Goal: Task Accomplishment & Management: Manage account settings

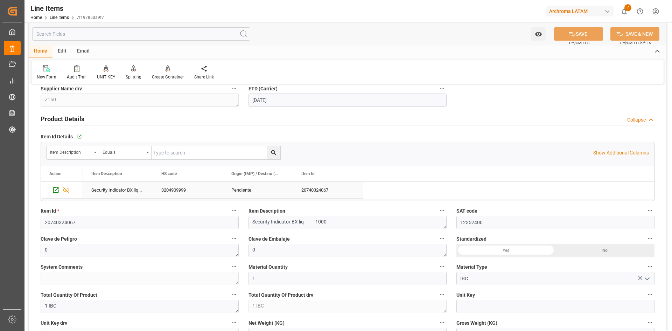
scroll to position [35, 0]
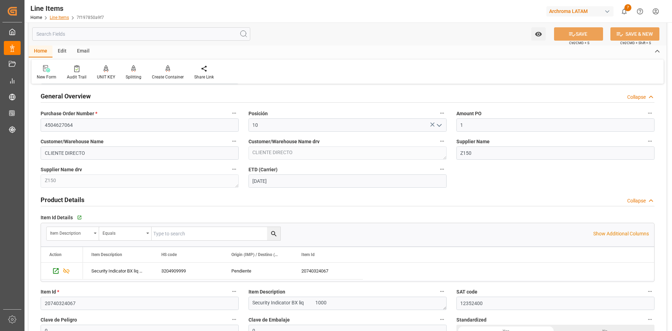
click at [62, 20] on link "Line Items" at bounding box center [59, 17] width 19 height 5
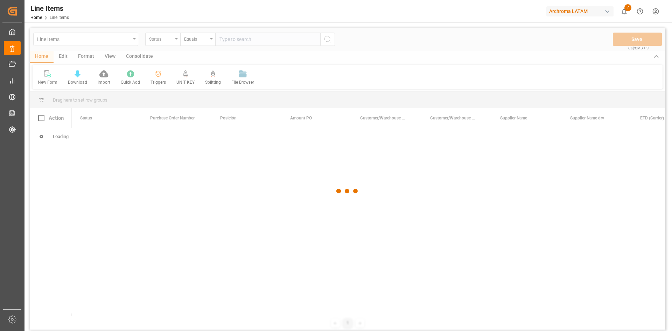
click at [176, 42] on div at bounding box center [348, 191] width 636 height 327
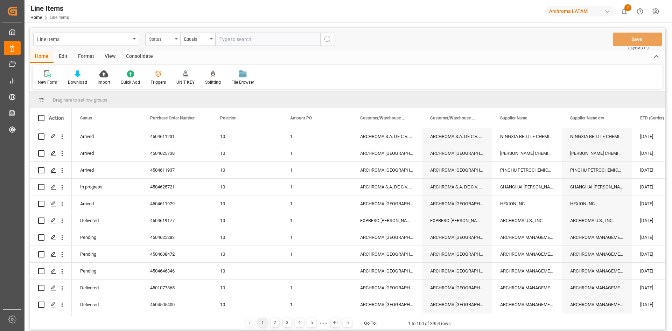
click at [176, 42] on div "Status" at bounding box center [162, 39] width 35 height 13
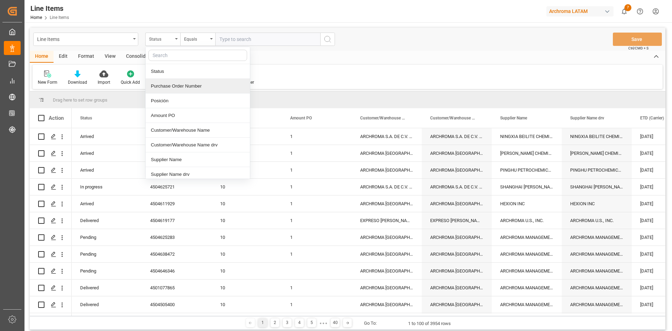
click at [175, 89] on div "Purchase Order Number" at bounding box center [198, 86] width 104 height 15
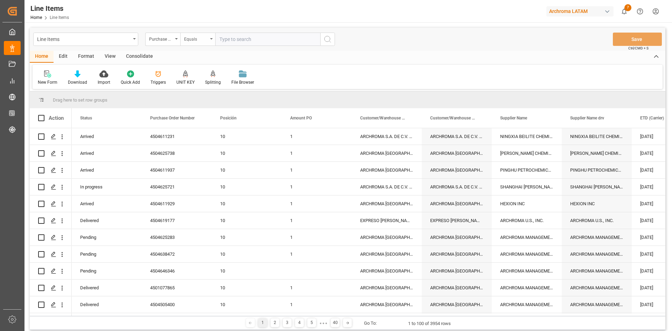
click at [190, 42] on div "Equals" at bounding box center [197, 39] width 35 height 13
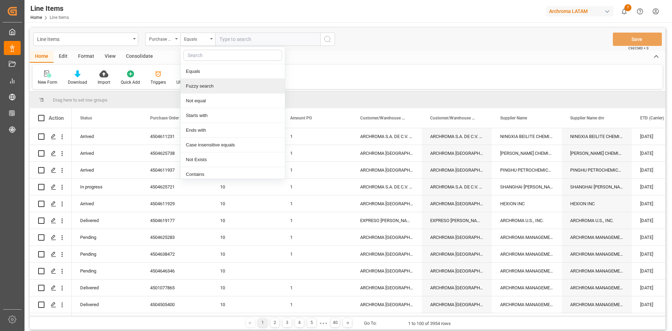
click at [200, 85] on div "Fuzzy search" at bounding box center [233, 86] width 104 height 15
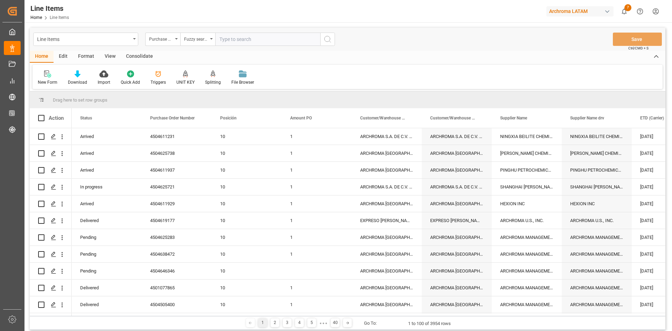
click at [228, 40] on input "text" at bounding box center [267, 39] width 105 height 13
paste input "4504596709"
type input "4504596709"
click at [332, 35] on button "search button" at bounding box center [327, 39] width 15 height 13
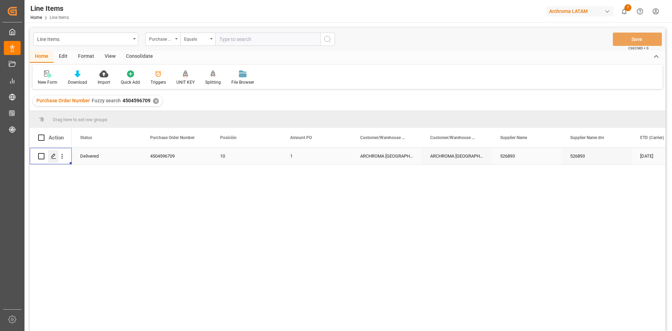
click at [53, 160] on div "Press SPACE to select this row." at bounding box center [53, 156] width 11 height 13
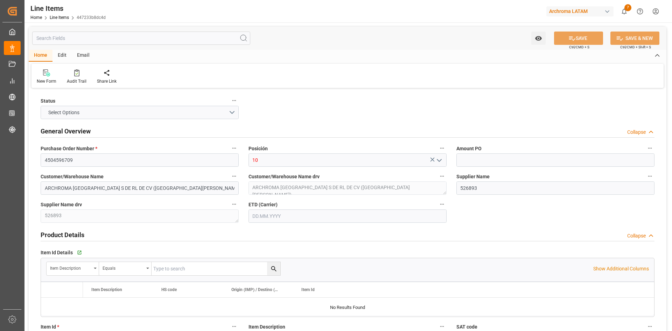
type input "1"
type input "12352400"
type input "6"
type input "6300"
type input "6637"
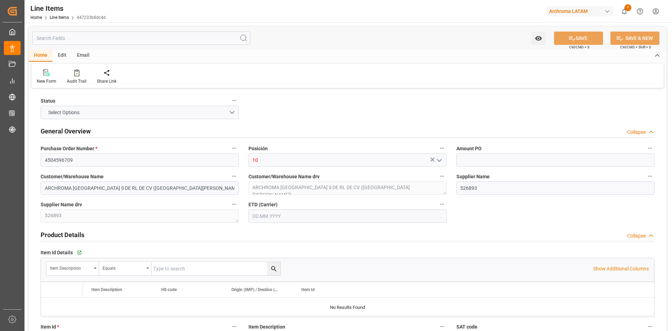
type input "11565.54"
type input "2924199900"
type input "[DATE]"
type input "[DATE] 17:26"
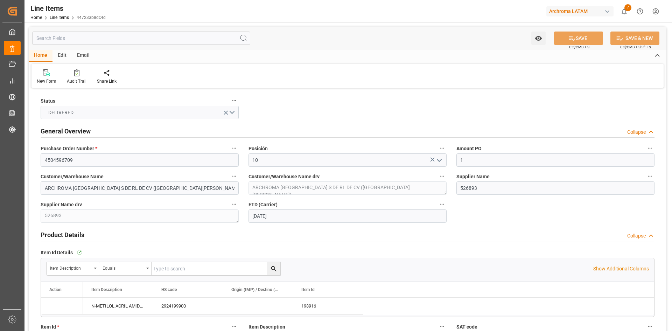
type input "[DATE] 18:42"
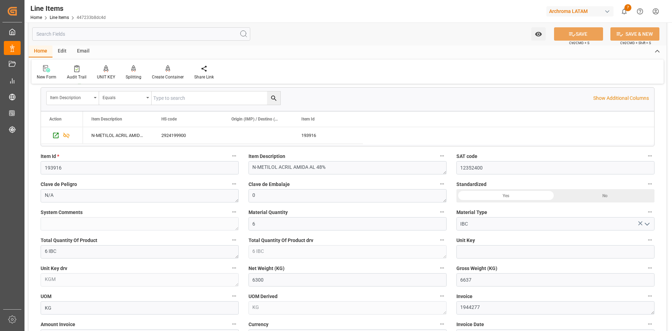
scroll to position [175, 0]
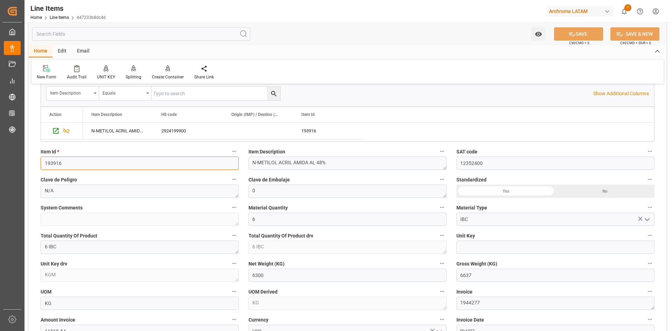
drag, startPoint x: 64, startPoint y: 165, endPoint x: 36, endPoint y: 163, distance: 27.7
click at [36, 163] on div "Item Id * 193916" at bounding box center [140, 158] width 208 height 28
click at [29, 15] on div "Line Items Home Line Items 447233b8dc4d" at bounding box center [68, 11] width 80 height 22
click at [33, 16] on link "Home" at bounding box center [36, 17] width 12 height 5
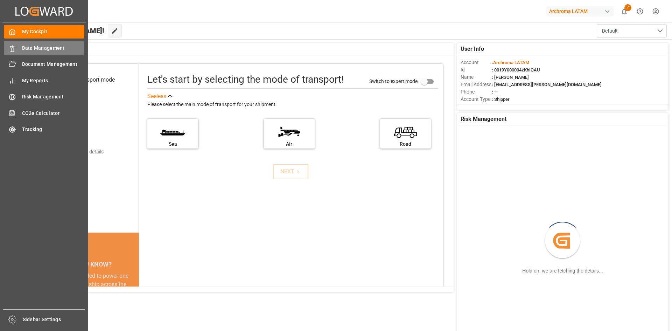
click at [18, 49] on div "Data Management Data Management" at bounding box center [44, 48] width 81 height 14
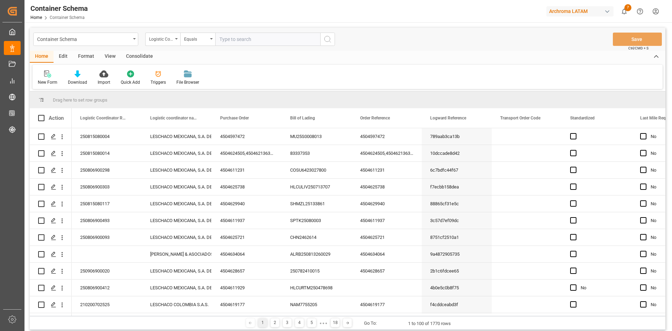
click at [133, 38] on div "Container Schema" at bounding box center [85, 39] width 105 height 13
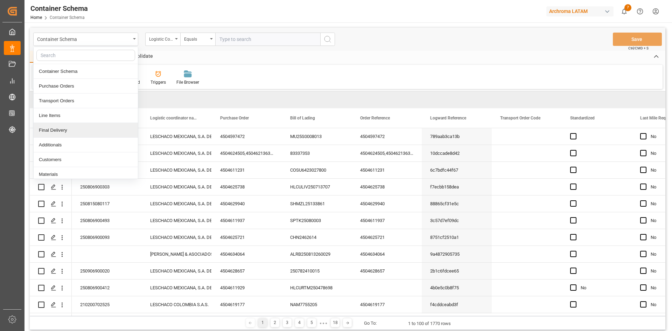
click at [77, 131] on div "Final Delivery" at bounding box center [86, 130] width 104 height 15
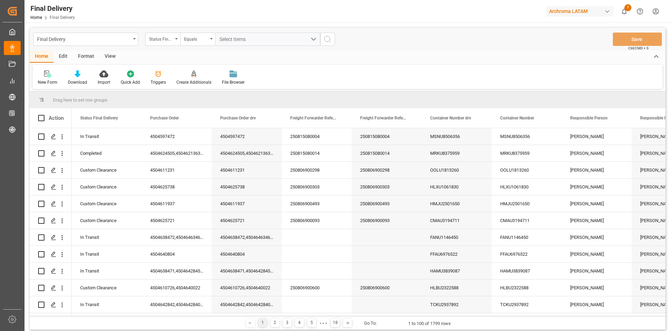
click at [175, 39] on icon "open menu" at bounding box center [176, 38] width 3 height 1
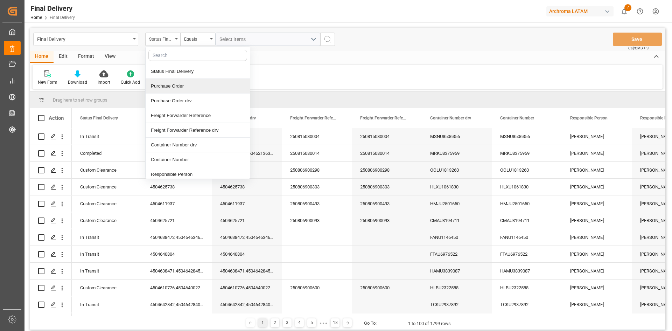
click at [172, 87] on div "Purchase Order" at bounding box center [198, 86] width 104 height 15
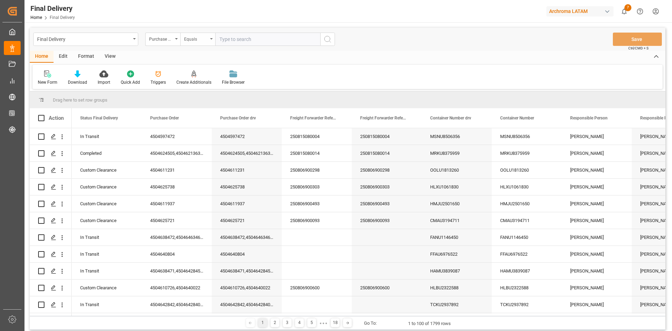
click at [205, 39] on div "Equals" at bounding box center [196, 38] width 24 height 8
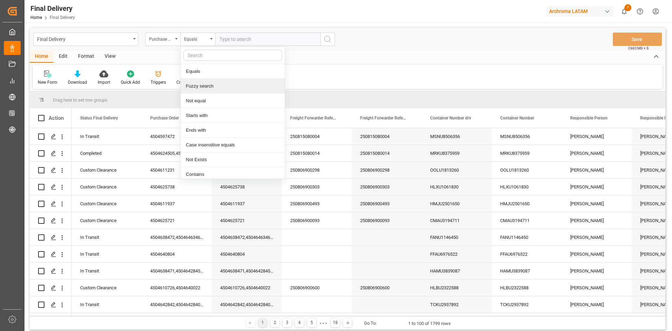
click at [209, 90] on div "Fuzzy search" at bounding box center [233, 86] width 104 height 15
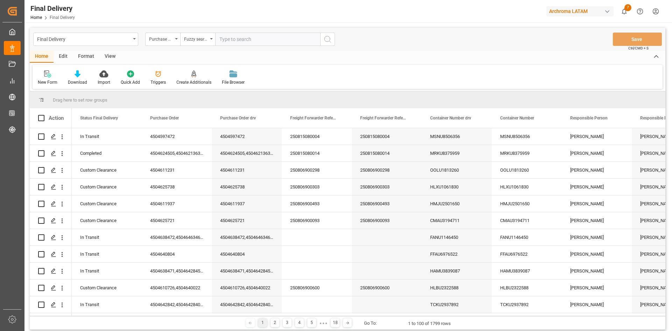
click at [234, 39] on input "text" at bounding box center [267, 39] width 105 height 13
paste input "4504638912"
type input "4504638912"
click at [335, 42] on button "search button" at bounding box center [327, 39] width 15 height 13
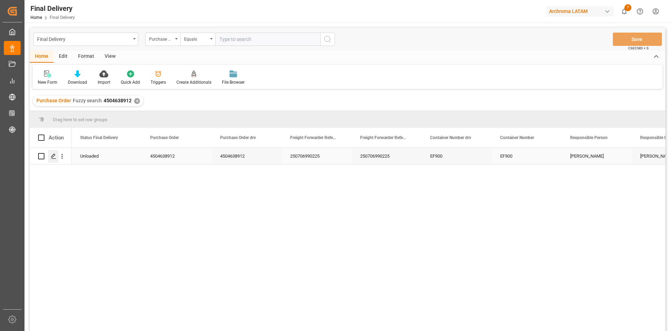
click at [55, 157] on icon "Press SPACE to select this row." at bounding box center [54, 156] width 6 height 6
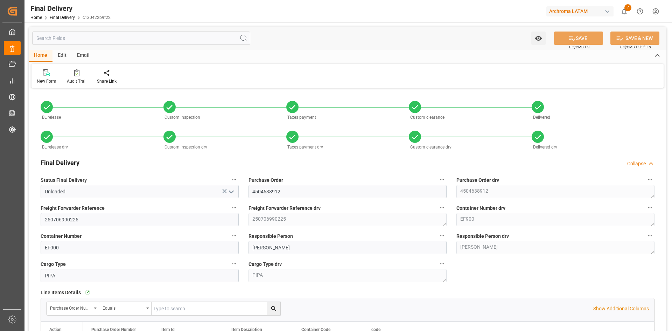
type input "[DATE]"
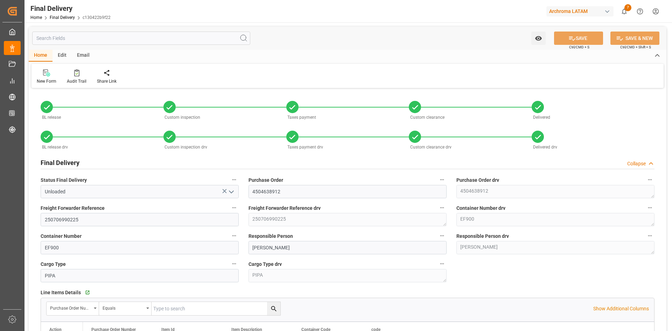
type input "[DATE]"
type input "[DATE] 12:30"
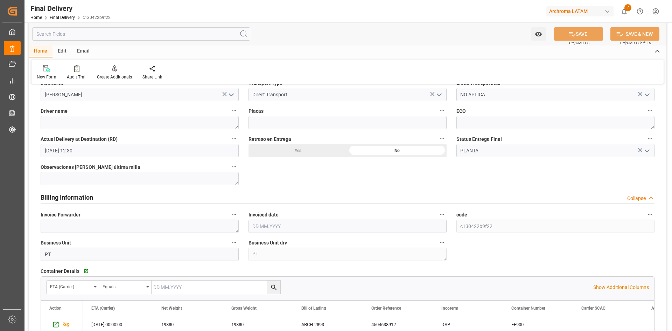
scroll to position [560, 0]
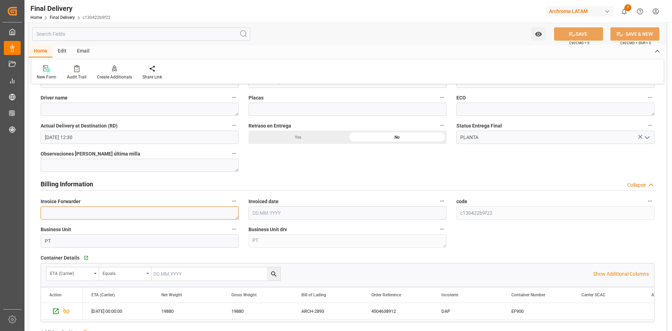
click at [162, 214] on textarea at bounding box center [140, 212] width 198 height 13
paste textarea "LM452213"
type textarea "LM452213"
click at [295, 216] on input "text" at bounding box center [348, 212] width 198 height 13
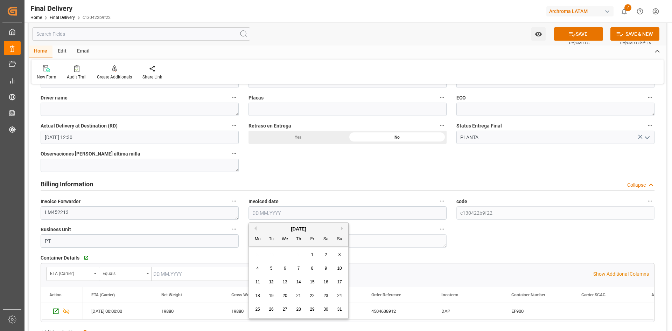
click at [268, 281] on div "12" at bounding box center [271, 282] width 9 height 8
type input "[DATE]"
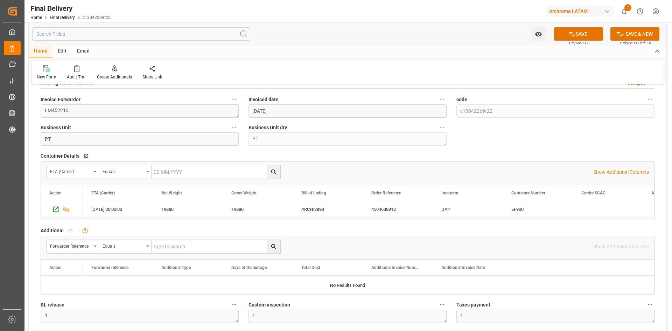
scroll to position [593, 0]
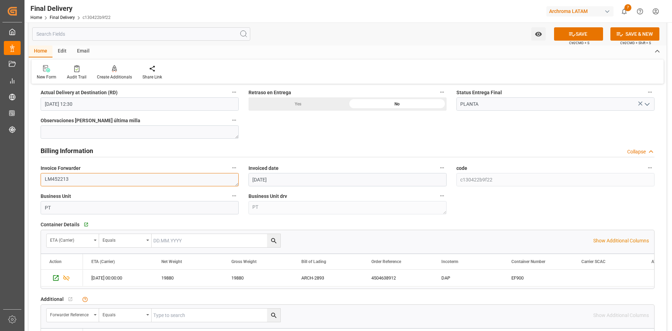
click at [134, 178] on textarea "LM452213" at bounding box center [140, 179] width 198 height 13
paste textarea "LM452214"
type textarea "LM452213,LM452214"
click at [120, 152] on div "Billing Information Collapse" at bounding box center [348, 150] width 614 height 13
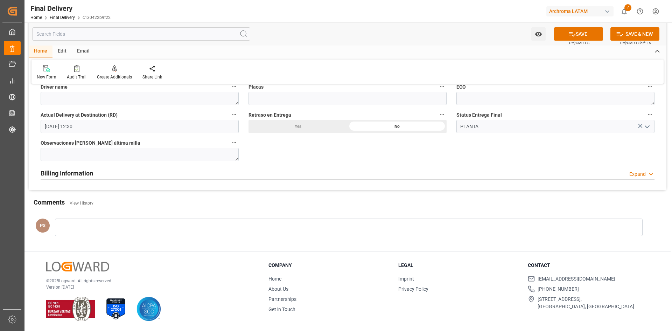
scroll to position [570, 0]
click at [82, 178] on div "Billing Information" at bounding box center [67, 173] width 53 height 13
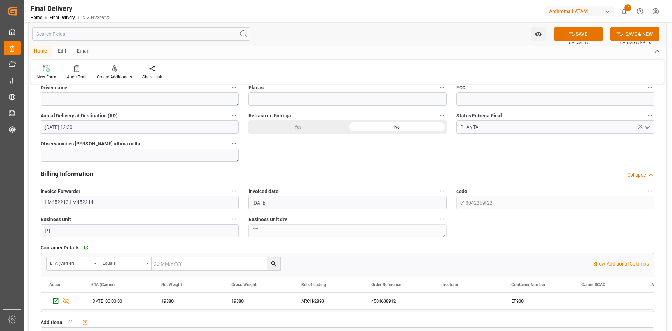
scroll to position [593, 0]
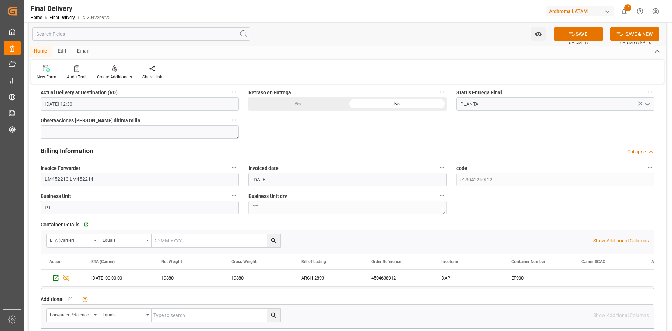
click at [579, 40] on span "Ctrl/CMD + S" at bounding box center [579, 42] width 20 height 5
click at [578, 39] on button "SAVE" at bounding box center [578, 33] width 49 height 13
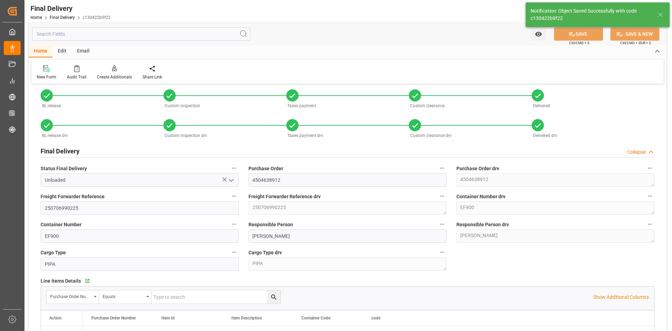
scroll to position [0, 0]
